Goal: Transaction & Acquisition: Book appointment/travel/reservation

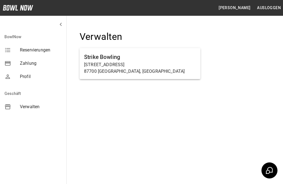
click at [111, 59] on h6 "Strike Bowling" at bounding box center [140, 57] width 112 height 9
click at [126, 64] on p "[STREET_ADDRESS]" at bounding box center [140, 64] width 112 height 7
click at [154, 66] on p "[STREET_ADDRESS]" at bounding box center [140, 64] width 112 height 7
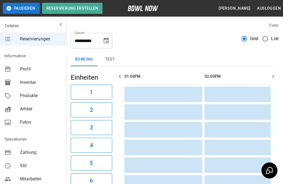
scroll to position [0, 562]
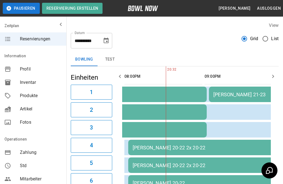
click at [106, 40] on icon "Choose date, selected date is 30. Aug. 2025" at bounding box center [106, 40] width 7 height 7
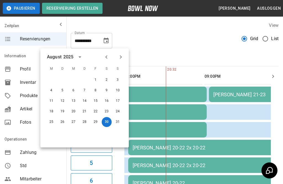
click at [120, 56] on icon "Next month" at bounding box center [121, 56] width 2 height 3
click at [107, 102] on button "20" at bounding box center [107, 101] width 10 height 10
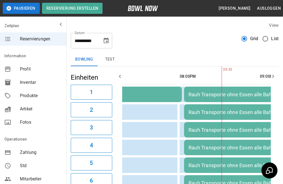
scroll to position [0, 0]
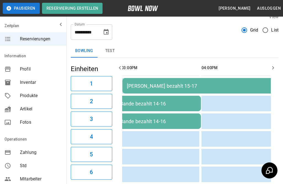
click at [108, 31] on icon "Choose date, selected date is 20. Sep. 2025" at bounding box center [106, 32] width 5 height 6
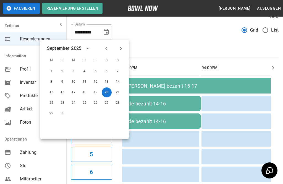
click at [104, 45] on icon "Previous month" at bounding box center [106, 48] width 7 height 7
click at [106, 48] on icon "Previous month" at bounding box center [106, 48] width 2 height 3
click at [120, 50] on icon "Next month" at bounding box center [121, 48] width 2 height 3
click at [121, 113] on button "31" at bounding box center [118, 113] width 10 height 10
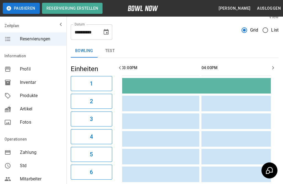
type input "**********"
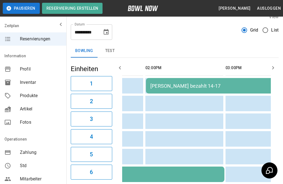
scroll to position [26, 0]
